Goal: Navigation & Orientation: Find specific page/section

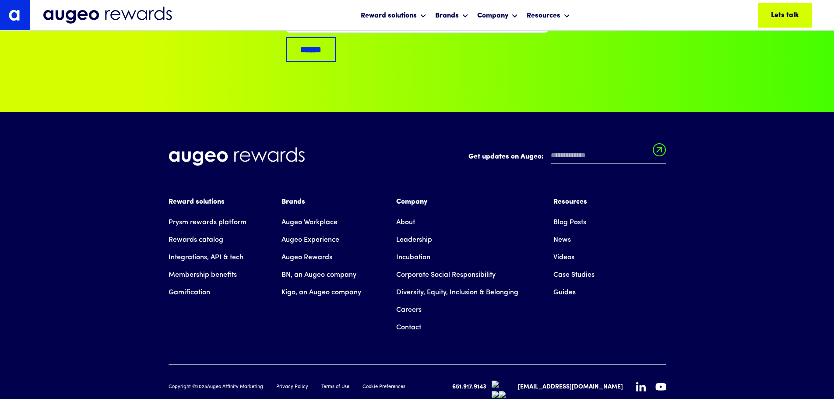
scroll to position [5899, 0]
click at [314, 213] on link "Augeo Workplace" at bounding box center [310, 222] width 56 height 18
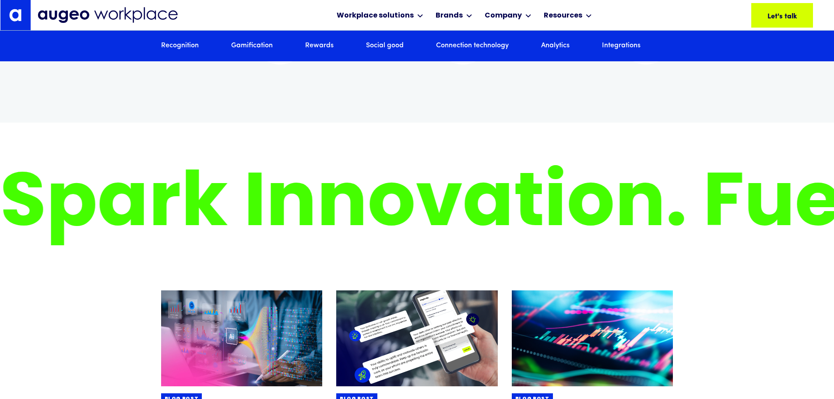
scroll to position [5694, 0]
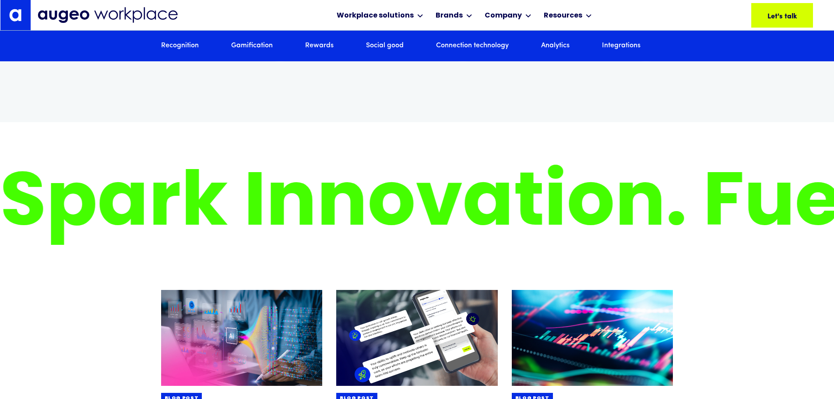
drag, startPoint x: 758, startPoint y: 93, endPoint x: 757, endPoint y: 50, distance: 42.9
